Goal: Information Seeking & Learning: Learn about a topic

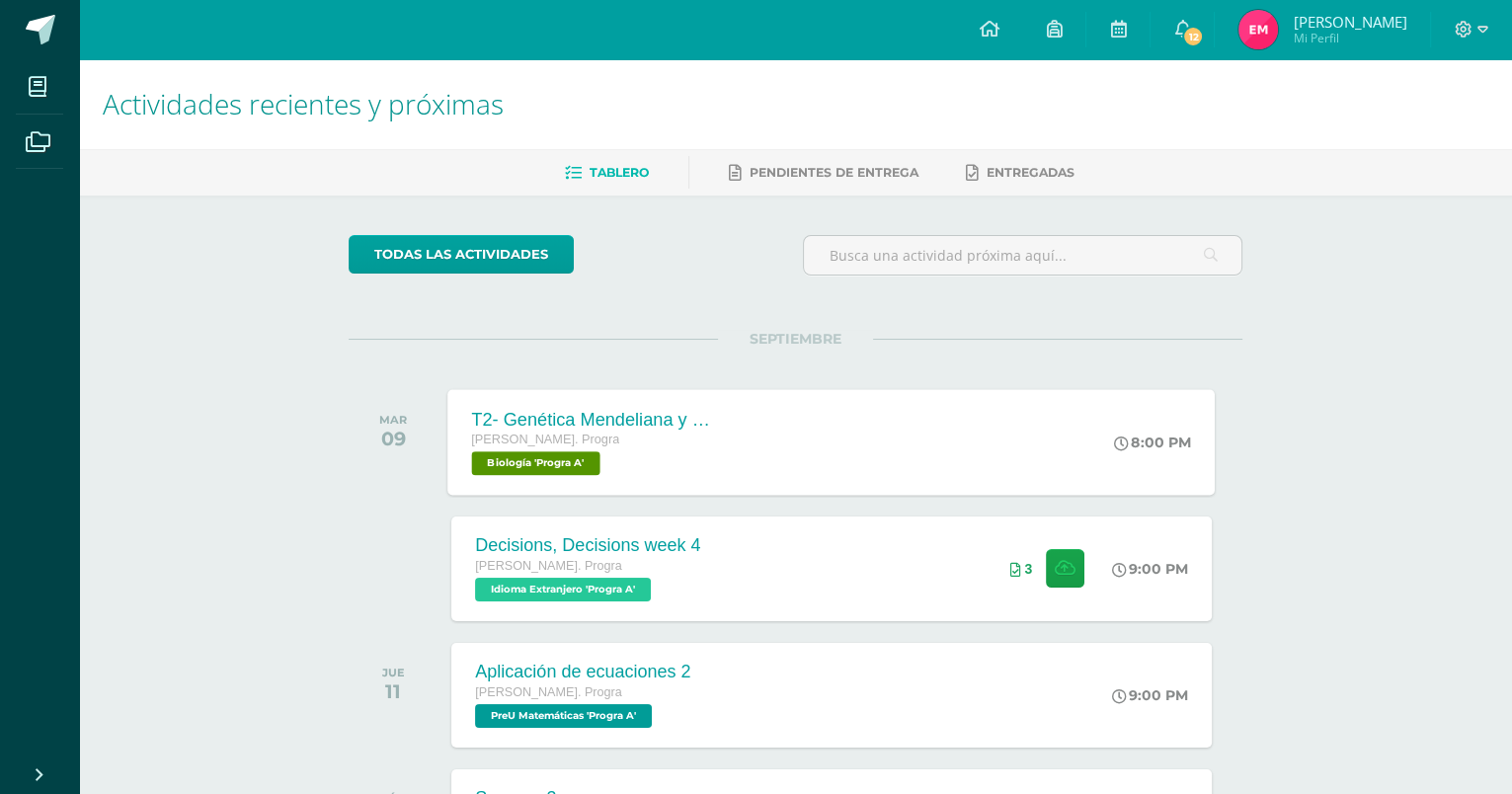
click at [691, 470] on div "[PERSON_NAME]. Progra Biología 'Progra A'" at bounding box center [591, 451] width 239 height 45
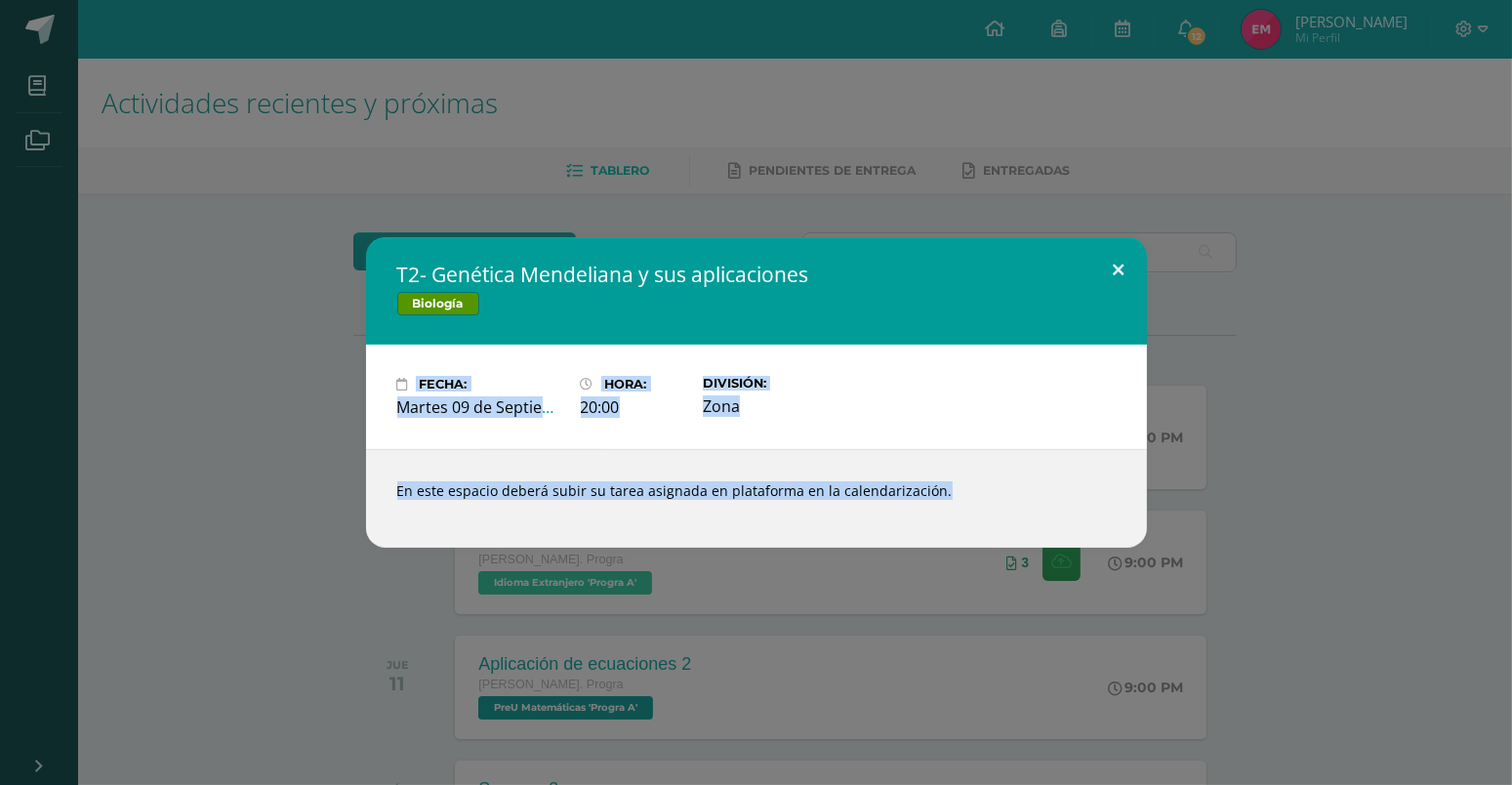
click at [1107, 244] on div "T2- Genética Mendeliana y sus aplicaciones Biología Fecha: [DATE] Hora: 20:00 D…" at bounding box center [756, 392] width 1512 height 785
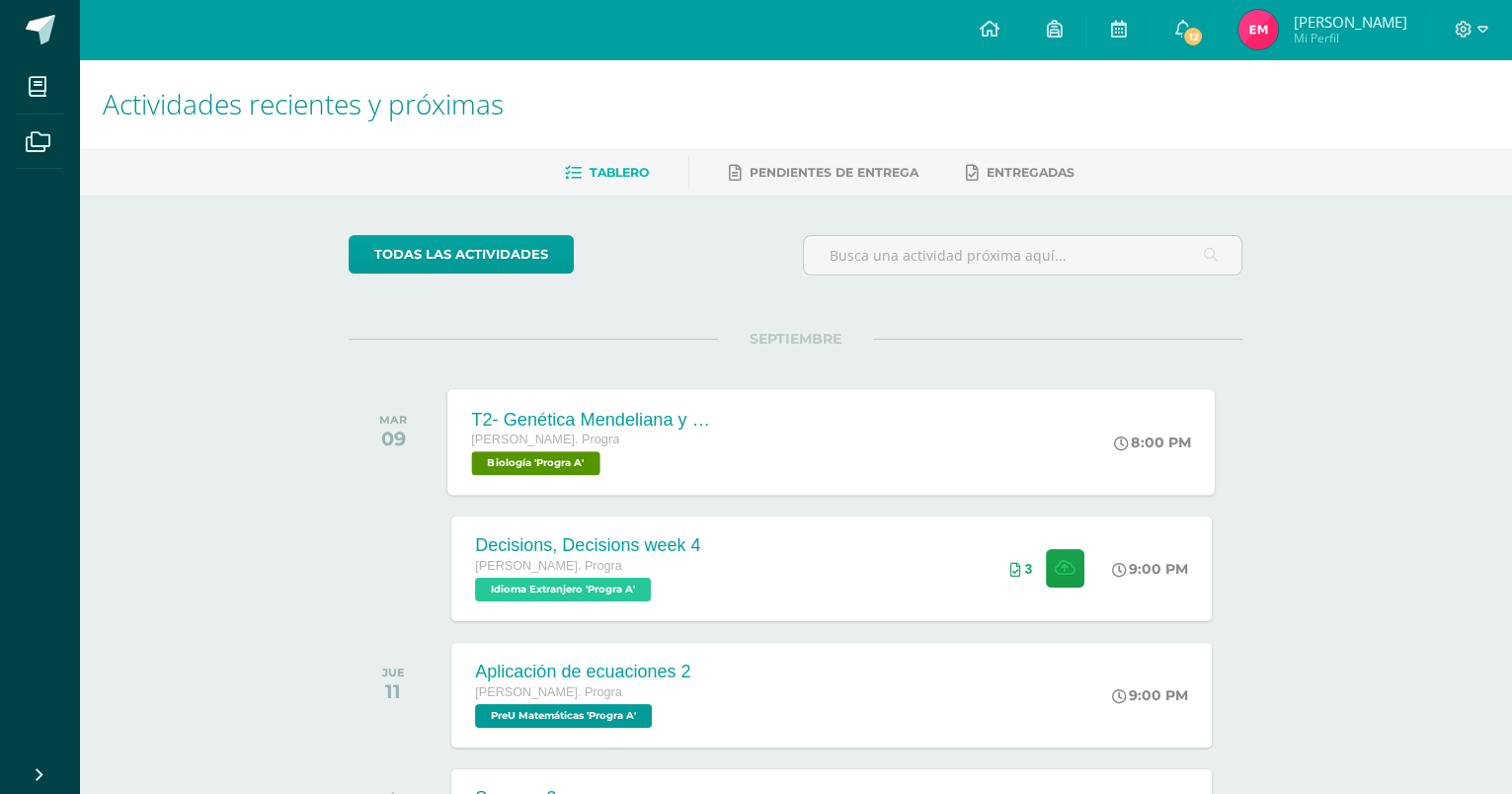
click at [830, 446] on div "T2- Genética Mendeliana y sus aplicaciones [PERSON_NAME]. Progra Biología 'Prog…" at bounding box center [832, 441] width 767 height 106
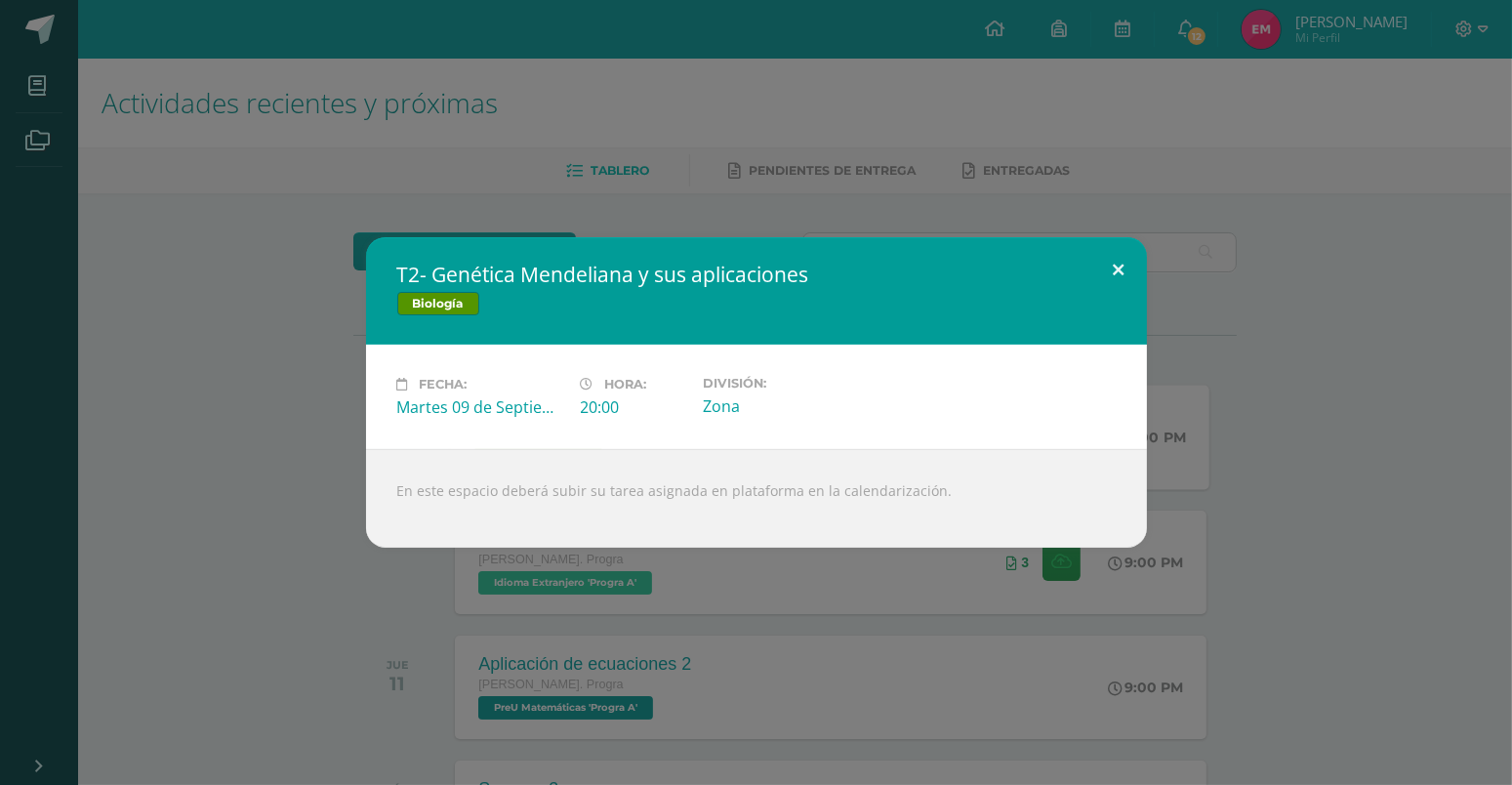
click at [1114, 255] on button at bounding box center [1119, 270] width 55 height 66
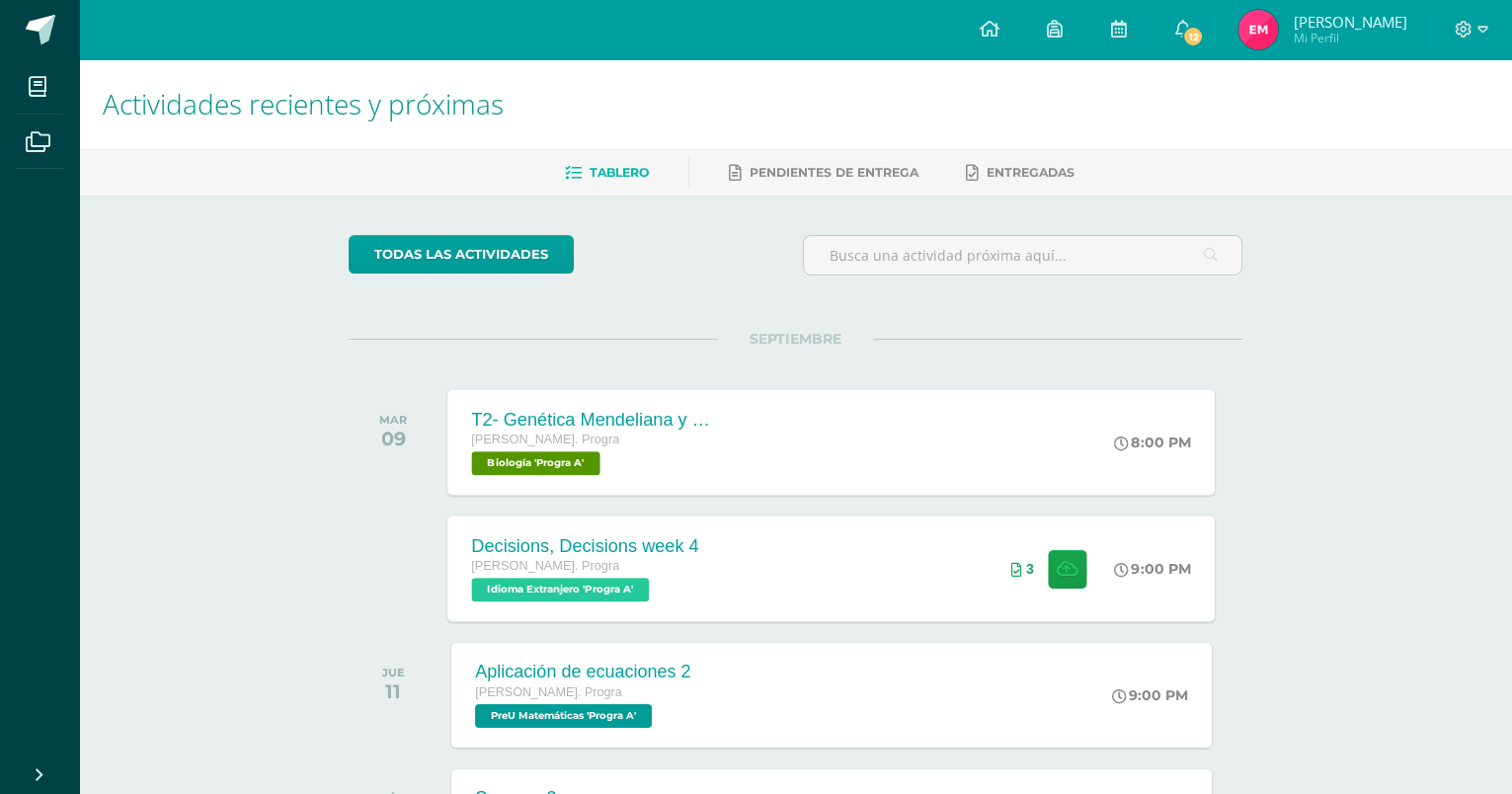
click at [731, 540] on div "Decisions, Decisions week 4 [PERSON_NAME]. Progra Idioma Extranjero 'Progra A' …" at bounding box center [832, 568] width 767 height 106
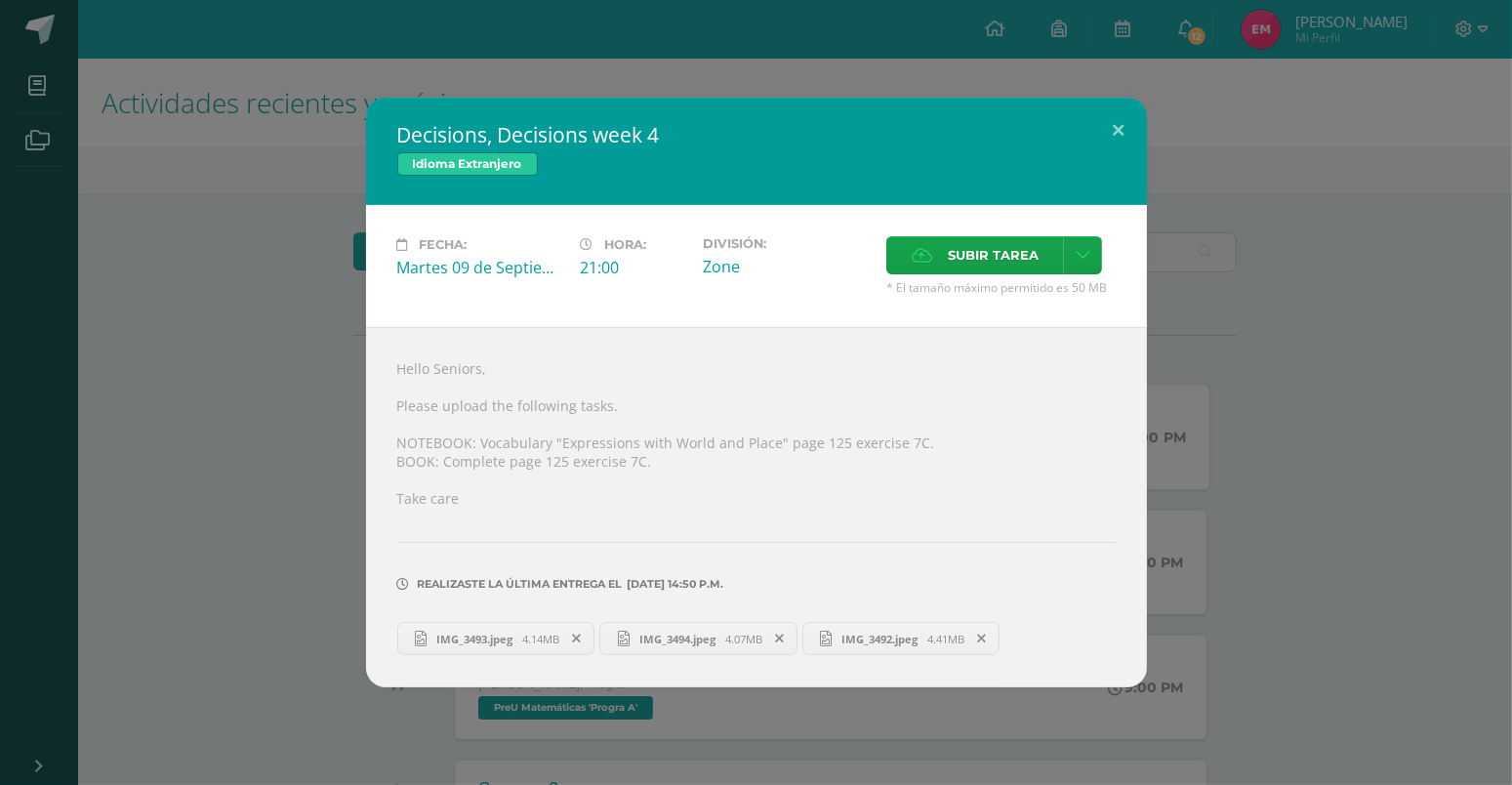
drag, startPoint x: 995, startPoint y: 430, endPoint x: 1013, endPoint y: 412, distance: 25.5
click at [1129, 133] on button at bounding box center [1119, 130] width 55 height 66
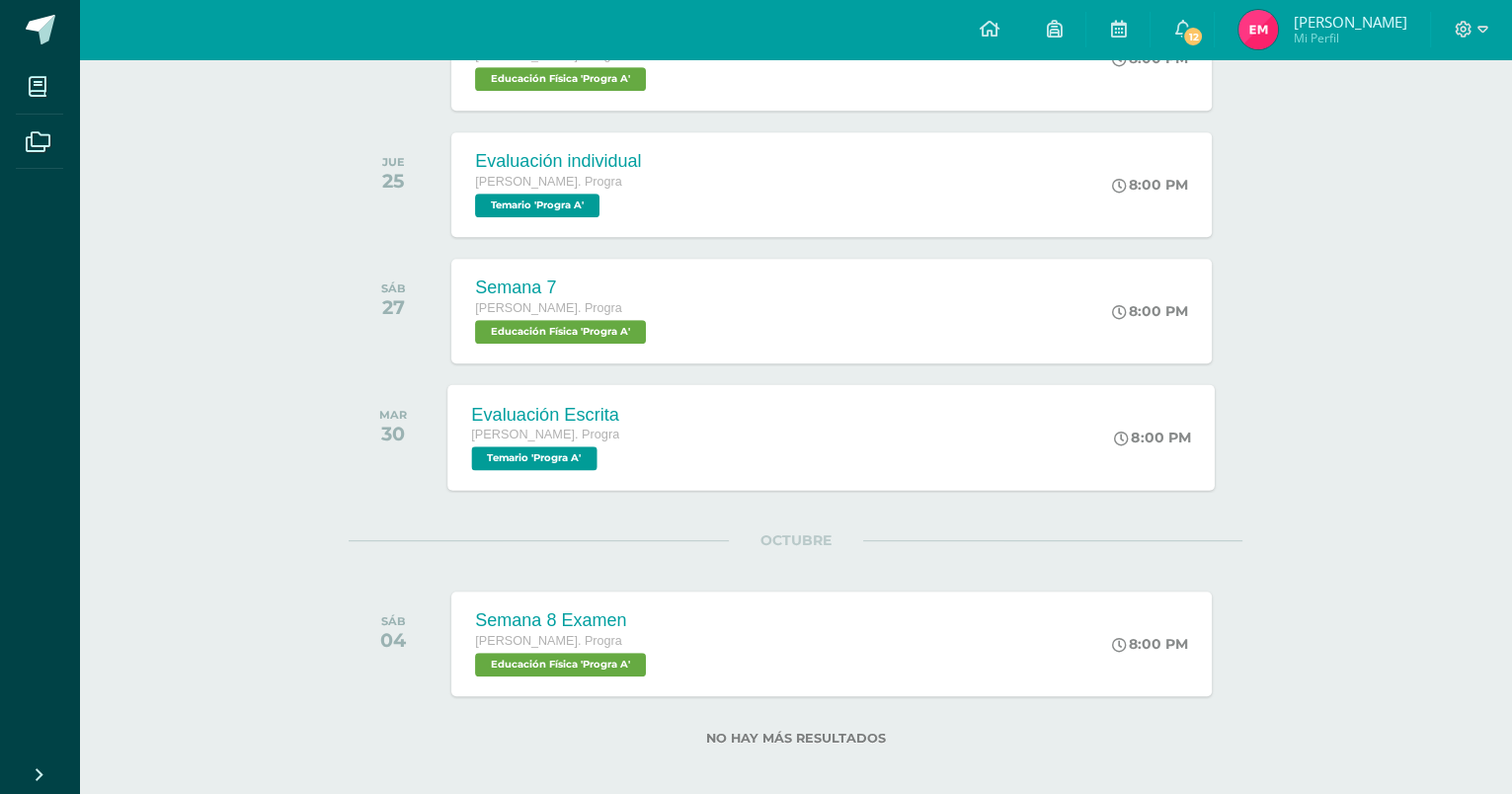
scroll to position [1281, 0]
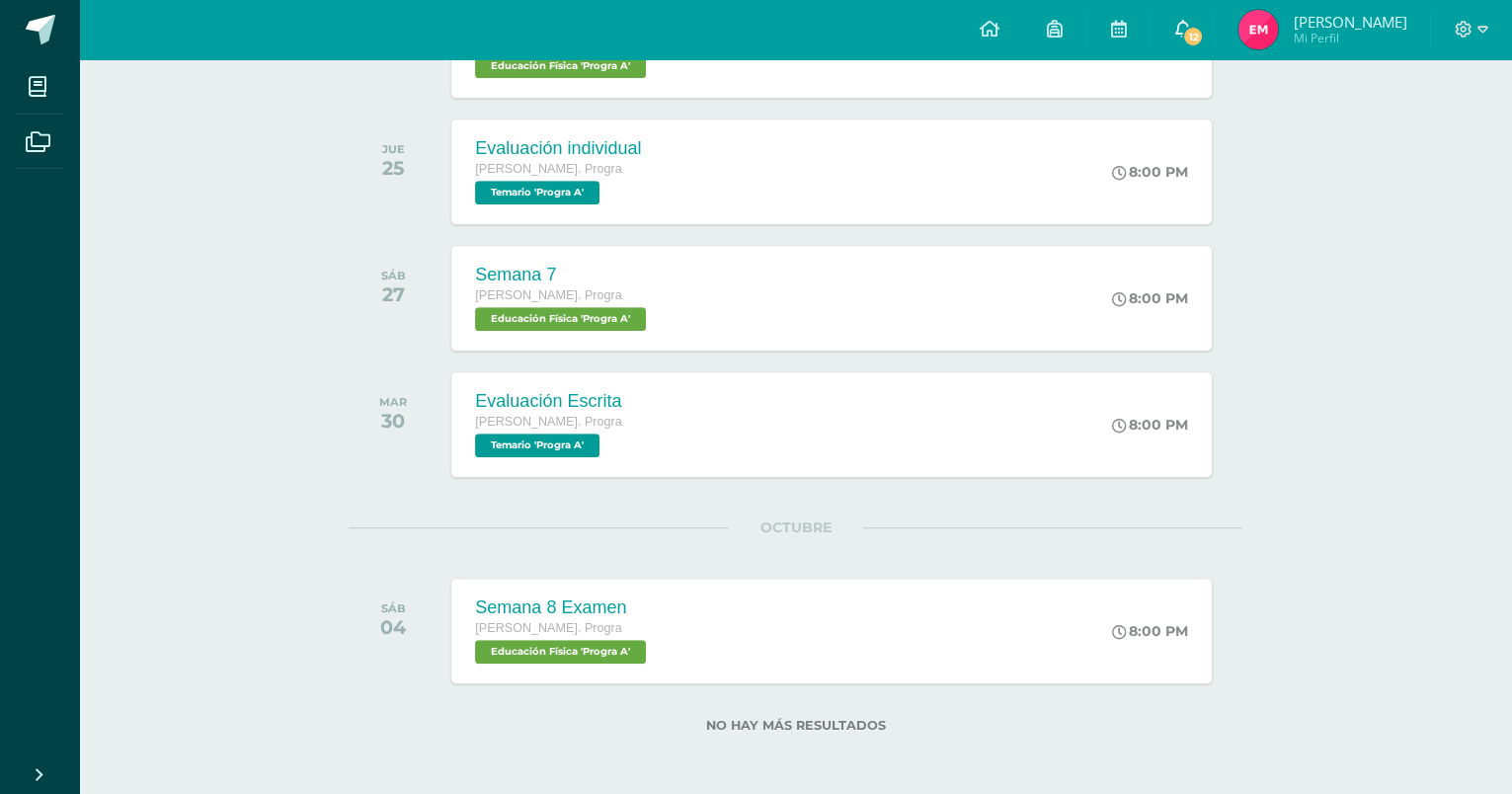
click at [1189, 31] on link "12" at bounding box center [1181, 29] width 63 height 59
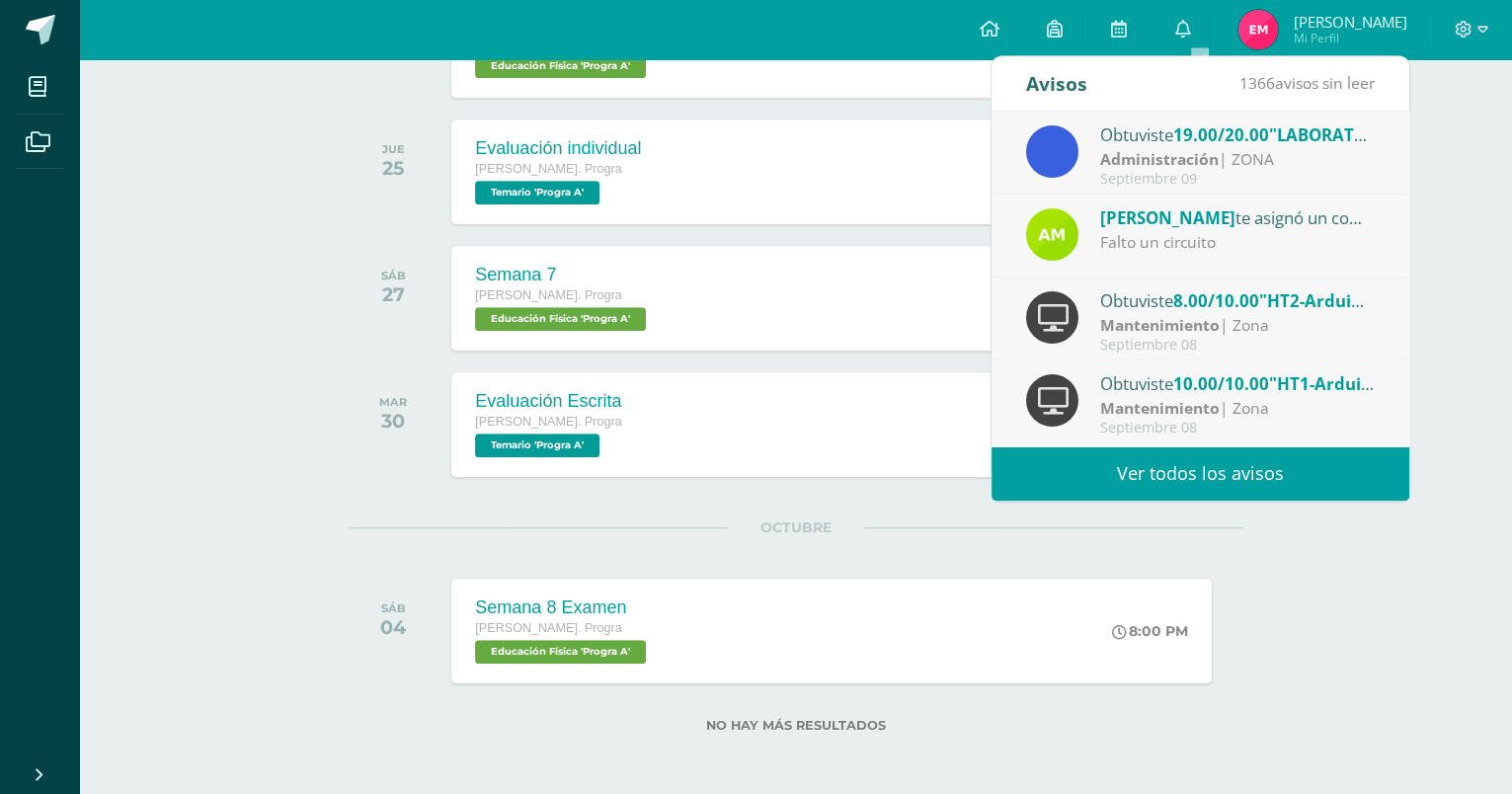
click at [1212, 126] on span "19.00/20.00" at bounding box center [1221, 135] width 96 height 23
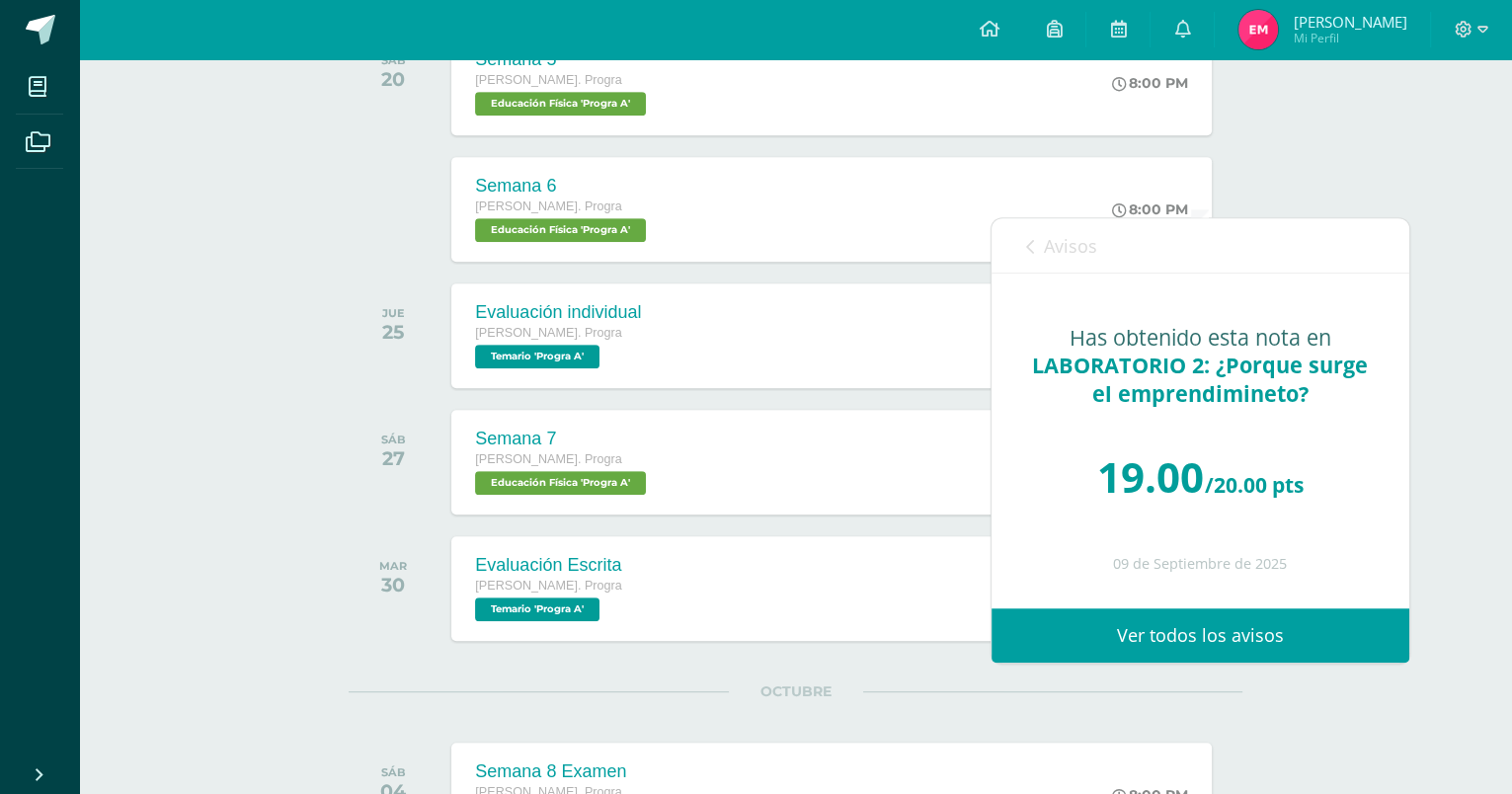
scroll to position [1117, 0]
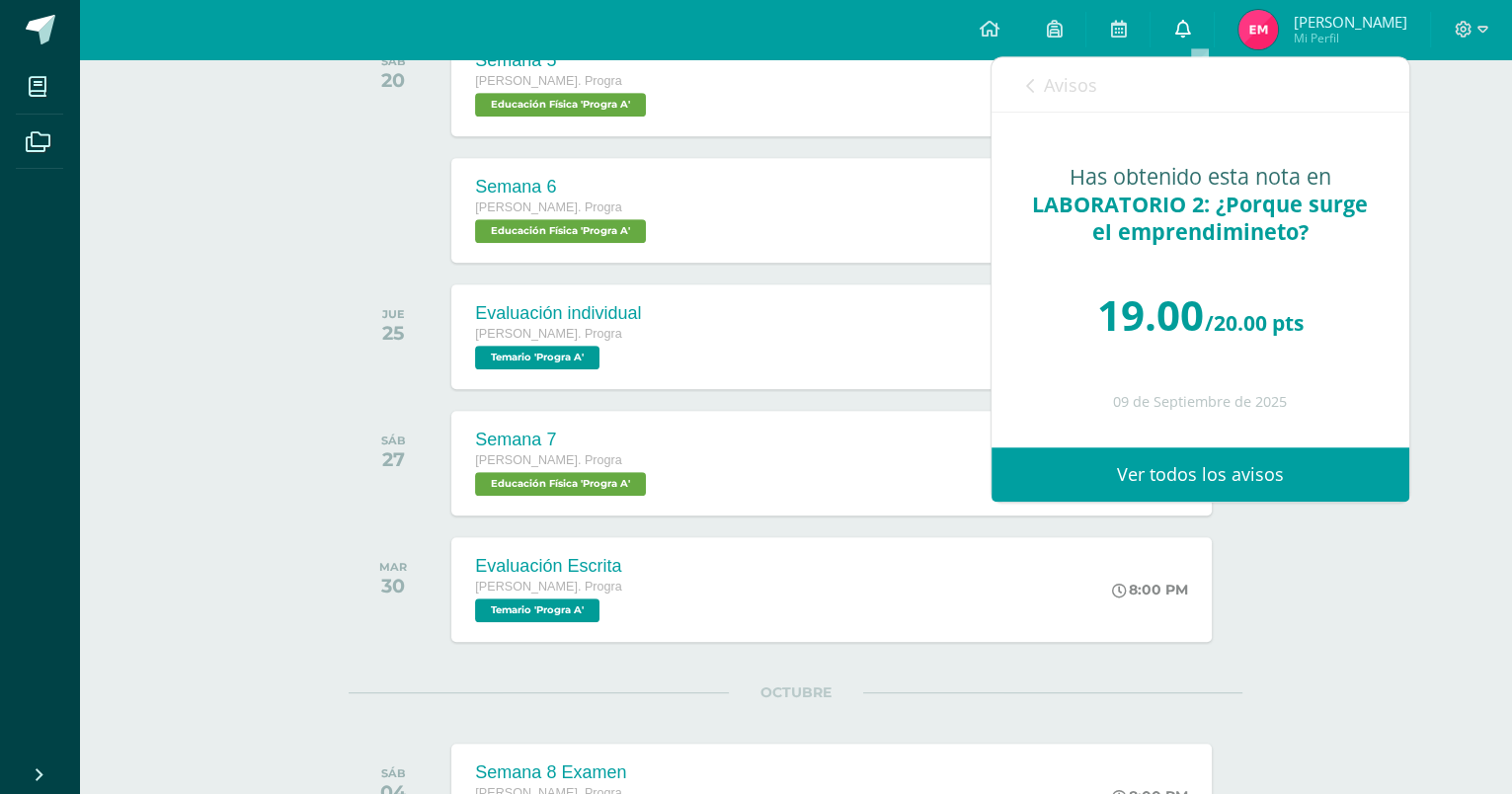
click at [1213, 42] on link "0" at bounding box center [1181, 29] width 63 height 59
click at [1190, 32] on icon at bounding box center [1182, 29] width 16 height 18
click at [1188, 30] on link "0" at bounding box center [1181, 29] width 63 height 59
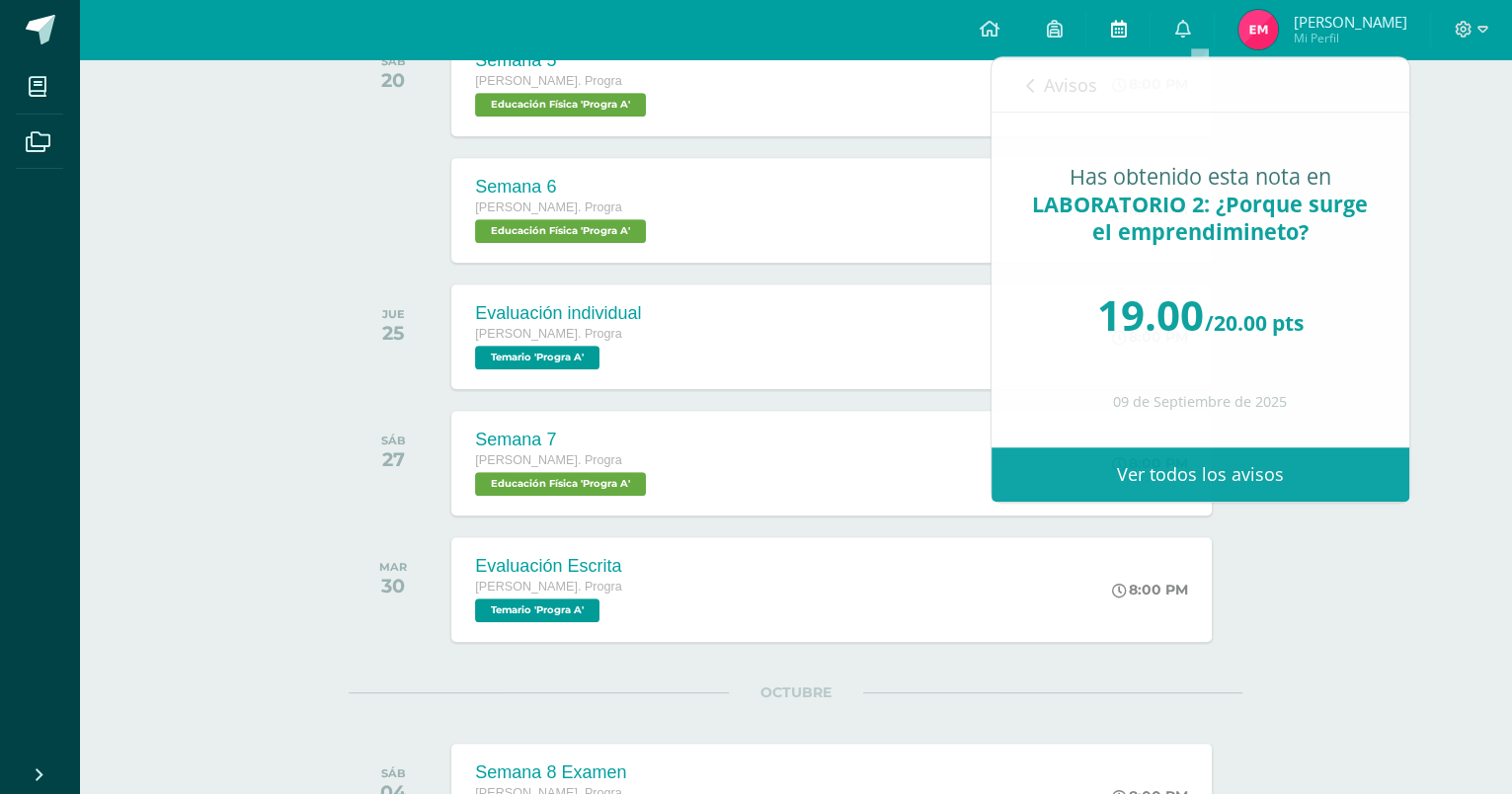
click at [1110, 32] on link at bounding box center [1117, 29] width 63 height 59
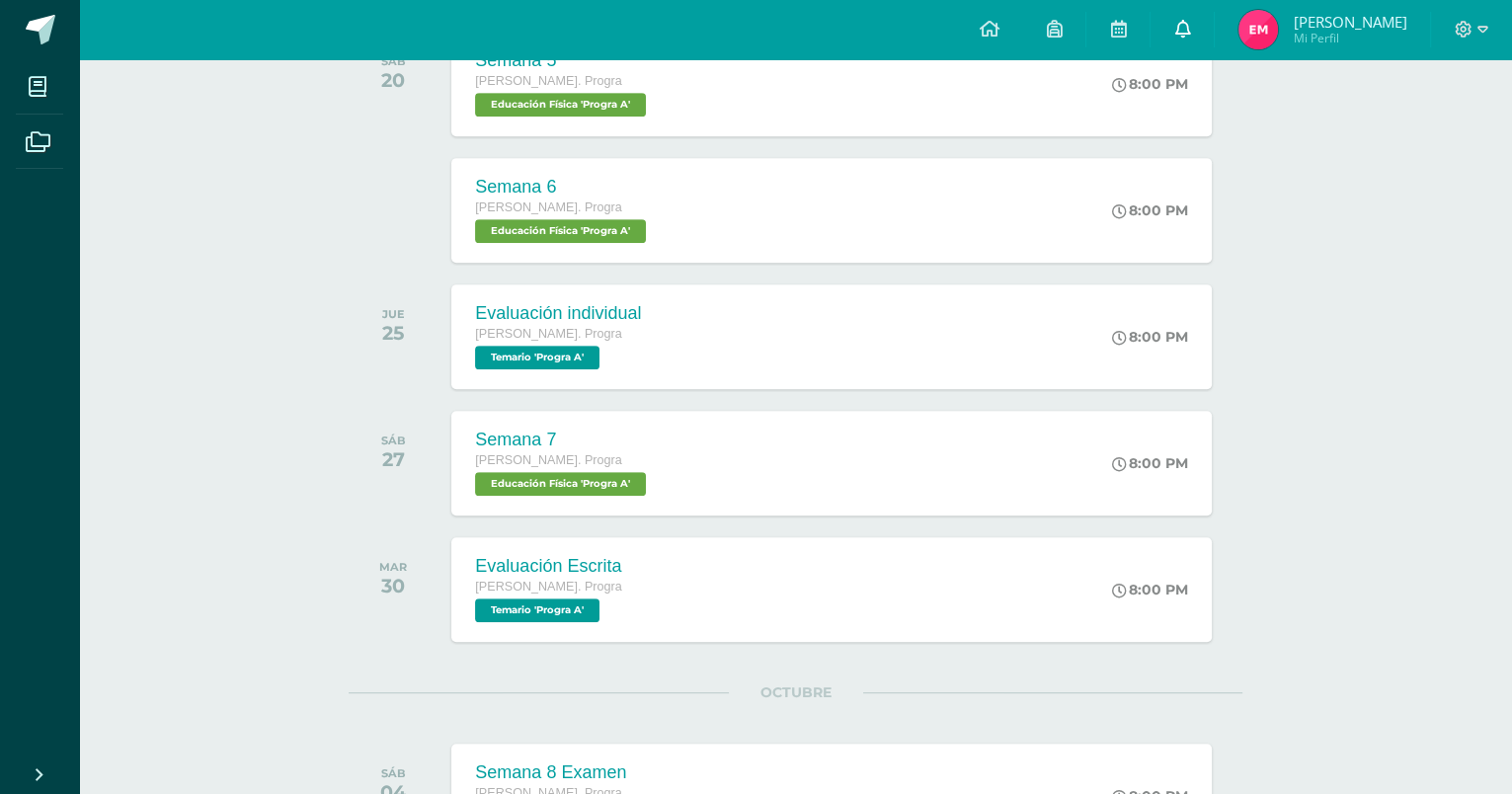
click at [1190, 25] on icon at bounding box center [1182, 29] width 16 height 18
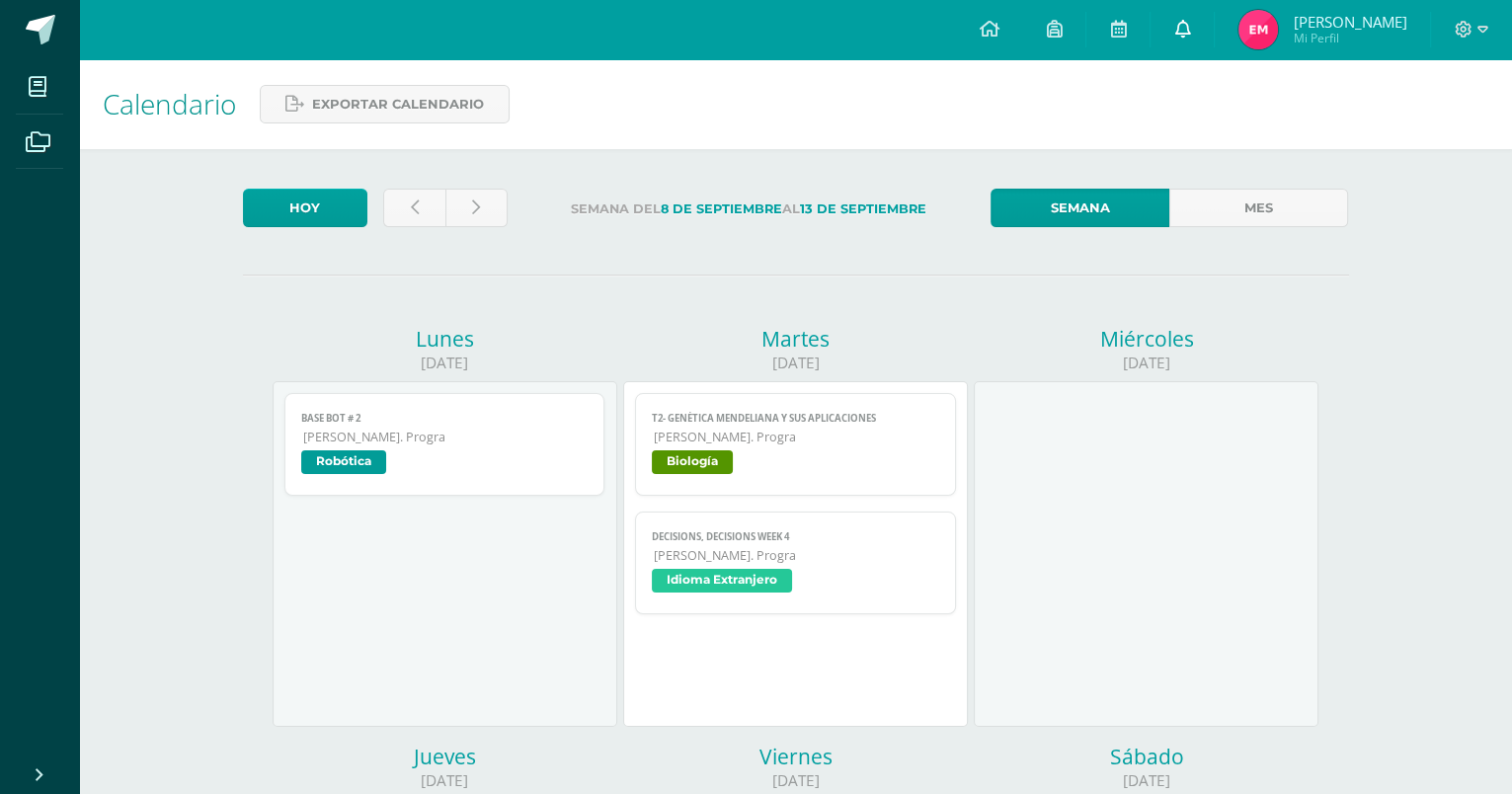
click at [1190, 40] on span at bounding box center [1182, 30] width 16 height 22
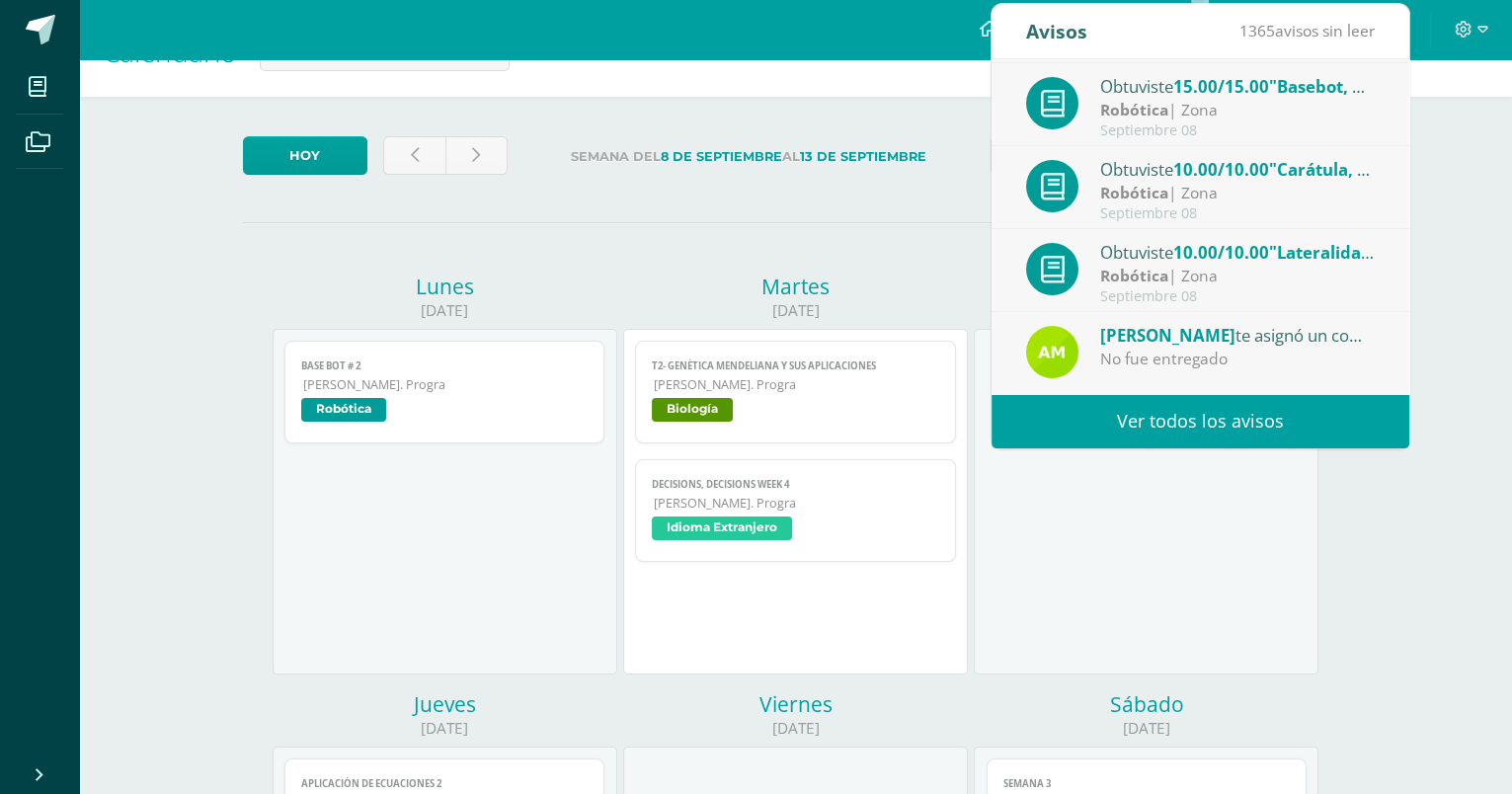
scroll to position [82, 0]
